Goal: Task Accomplishment & Management: Complete application form

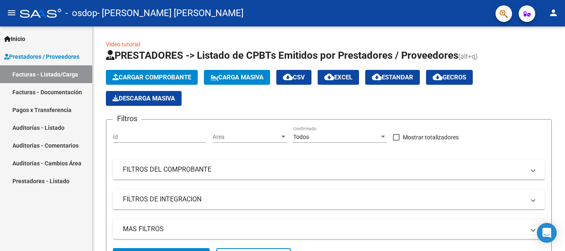
click at [38, 94] on link "Facturas - Documentación" at bounding box center [46, 92] width 92 height 18
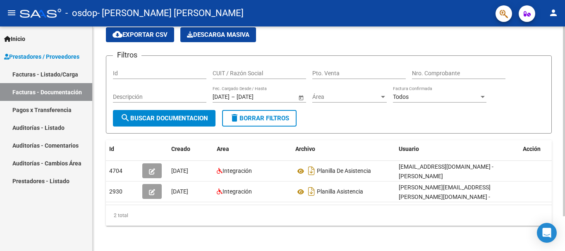
scroll to position [34, 0]
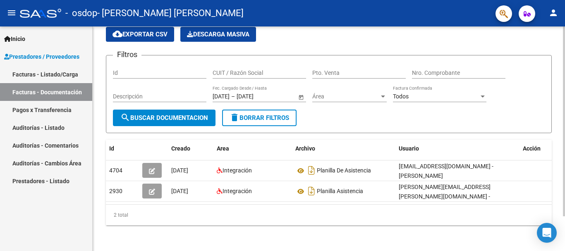
click at [565, 154] on div at bounding box center [564, 155] width 2 height 190
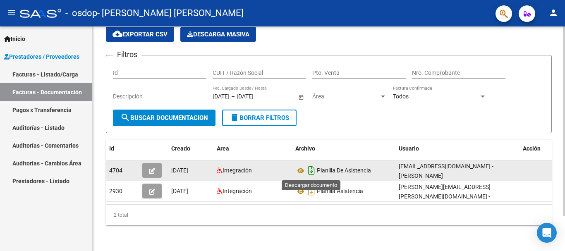
click at [313, 172] on icon "Descargar documento" at bounding box center [311, 170] width 11 height 13
click at [328, 170] on span "Planilla De Asistencia" at bounding box center [344, 171] width 54 height 7
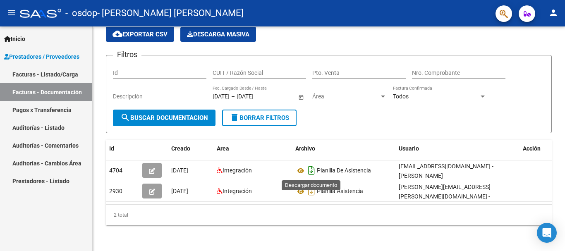
click at [310, 170] on icon "Descargar documento" at bounding box center [311, 170] width 11 height 13
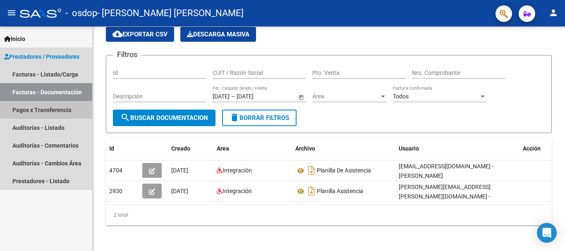
click at [46, 108] on link "Pagos x Transferencia" at bounding box center [46, 110] width 92 height 18
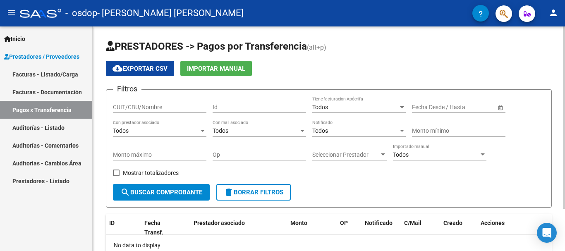
scroll to position [52, 0]
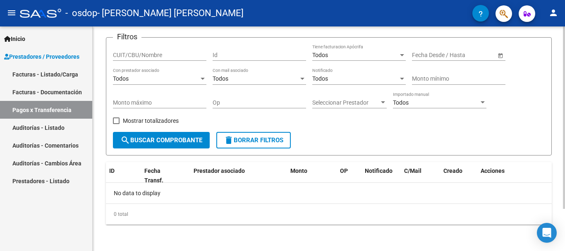
click at [565, 158] on div at bounding box center [564, 160] width 2 height 182
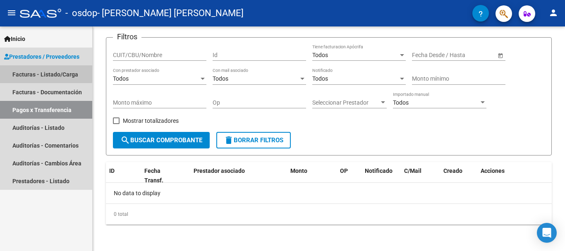
click at [42, 70] on link "Facturas - Listado/Carga" at bounding box center [46, 74] width 92 height 18
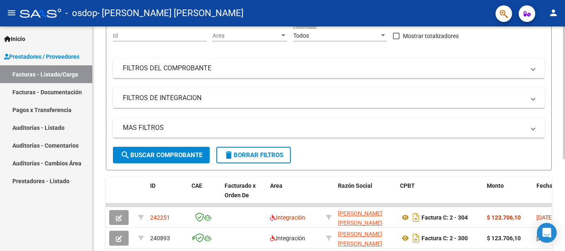
click at [565, 156] on div at bounding box center [564, 155] width 2 height 133
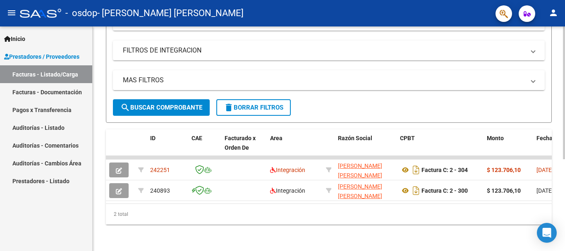
scroll to position [156, 0]
click at [565, 182] on div at bounding box center [564, 184] width 2 height 133
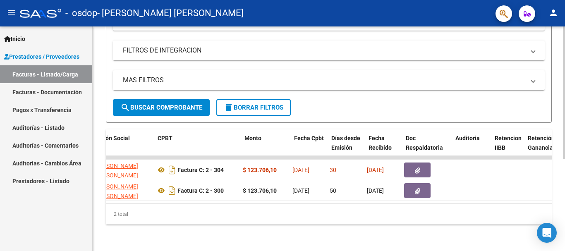
scroll to position [0, 219]
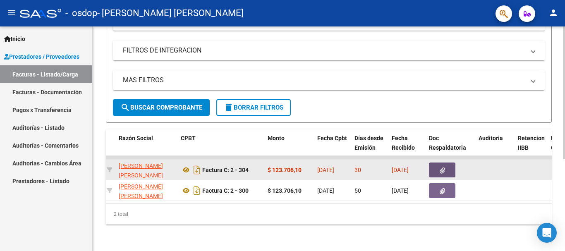
click at [444, 168] on icon "button" at bounding box center [442, 171] width 5 height 6
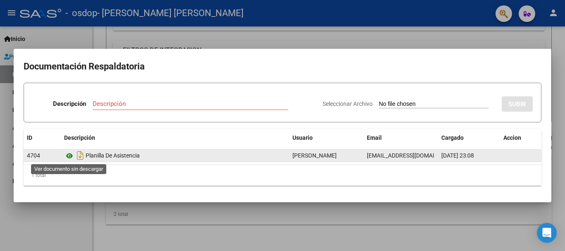
click at [66, 154] on icon at bounding box center [69, 156] width 11 height 10
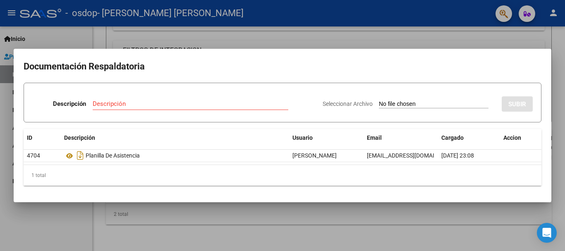
click at [253, 35] on div at bounding box center [282, 125] width 565 height 251
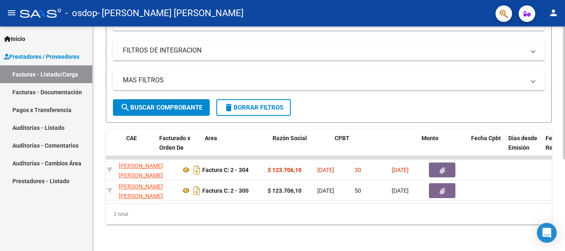
scroll to position [0, 0]
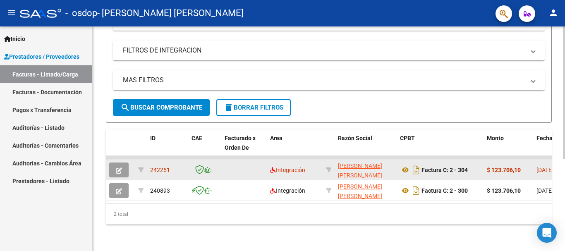
click at [119, 168] on icon "button" at bounding box center [119, 171] width 6 height 6
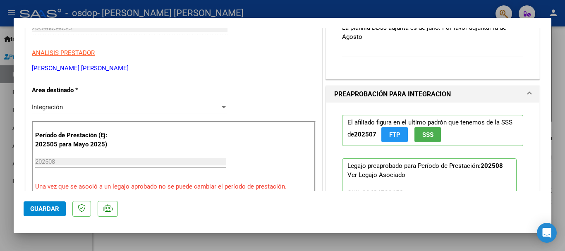
scroll to position [50, 0]
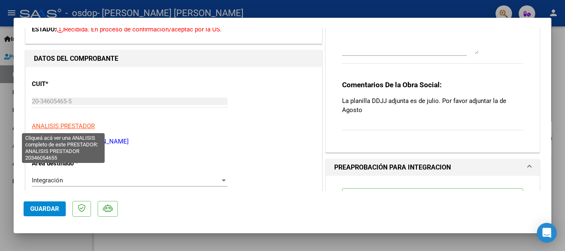
click at [67, 126] on span "ANALISIS PRESTADOR" at bounding box center [63, 125] width 63 height 7
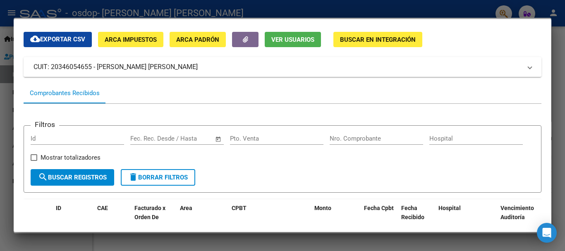
scroll to position [15, 0]
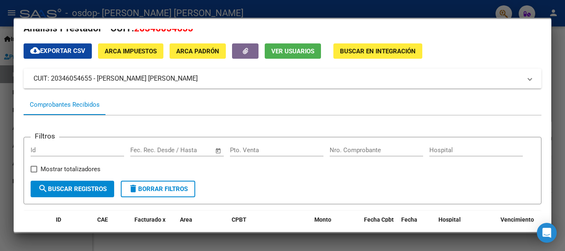
click at [559, 23] on div at bounding box center [282, 125] width 565 height 251
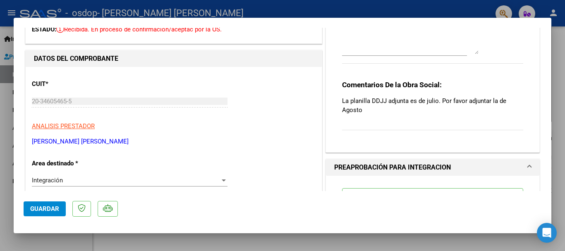
click at [296, 3] on div at bounding box center [282, 125] width 565 height 251
type input "$ 0,00"
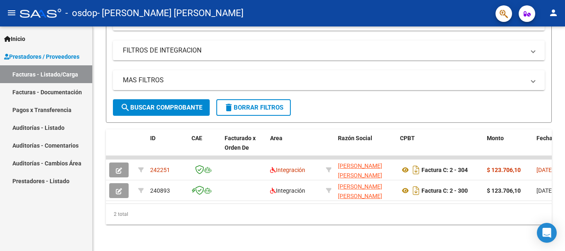
scroll to position [156, 0]
click at [5, 11] on button "menu" at bounding box center [11, 13] width 17 height 17
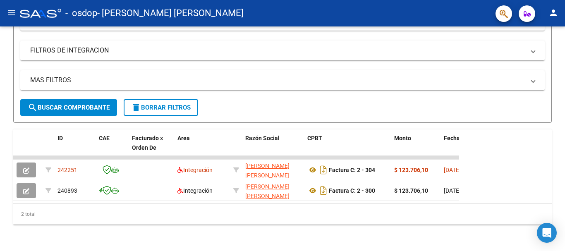
scroll to position [134, 0]
